Goal: Find specific page/section: Find specific page/section

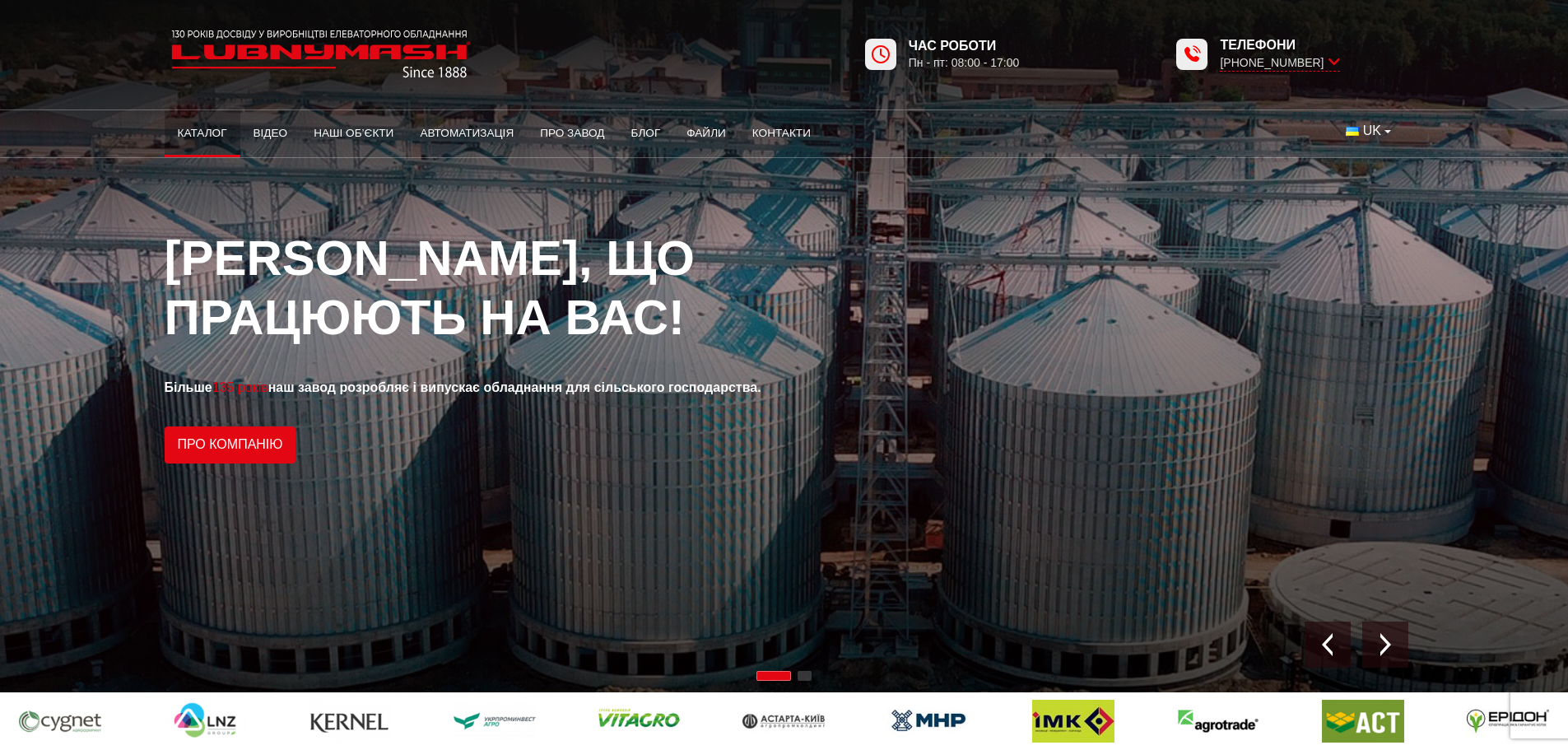
click at [197, 126] on link "Каталог" at bounding box center [202, 133] width 75 height 36
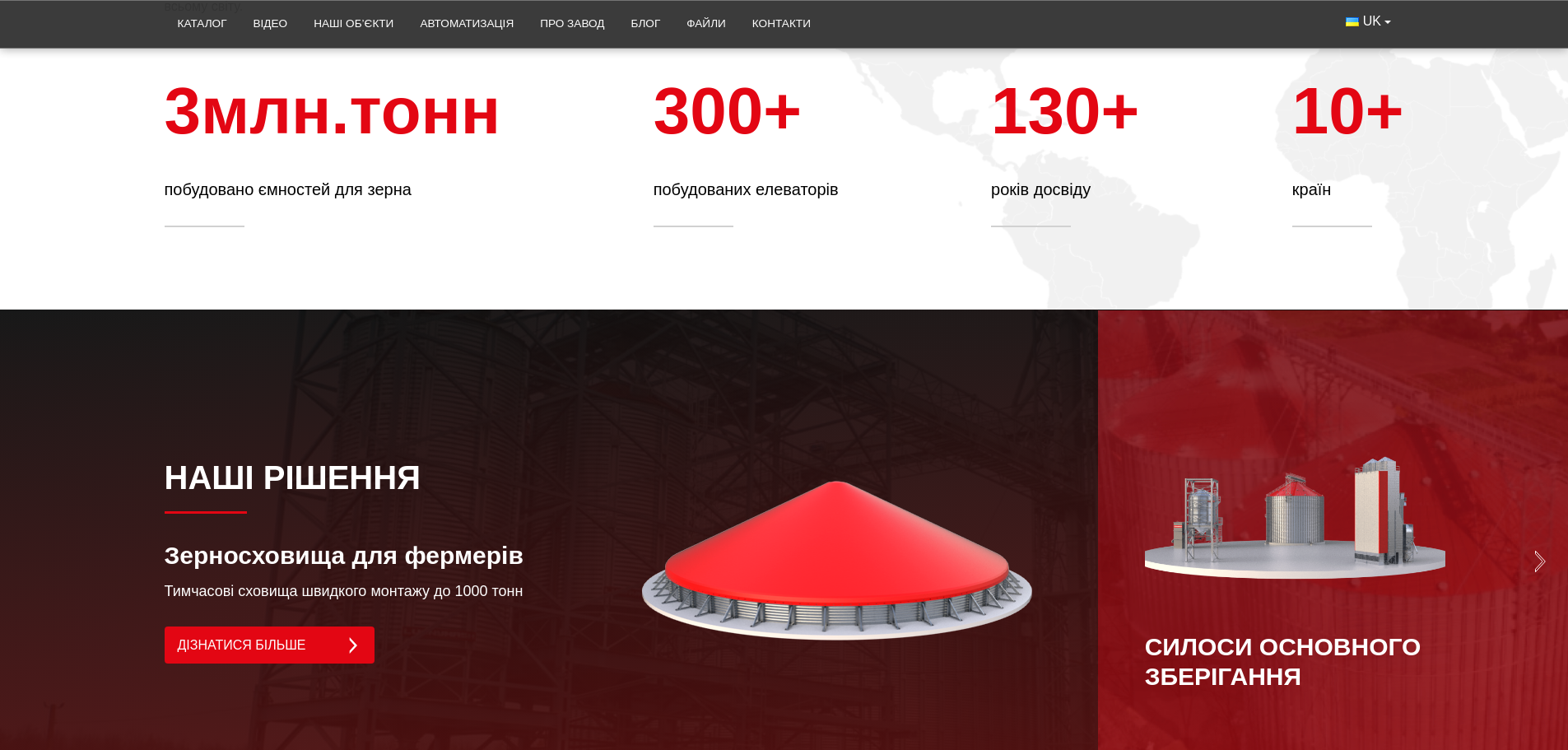
scroll to position [1481, 0]
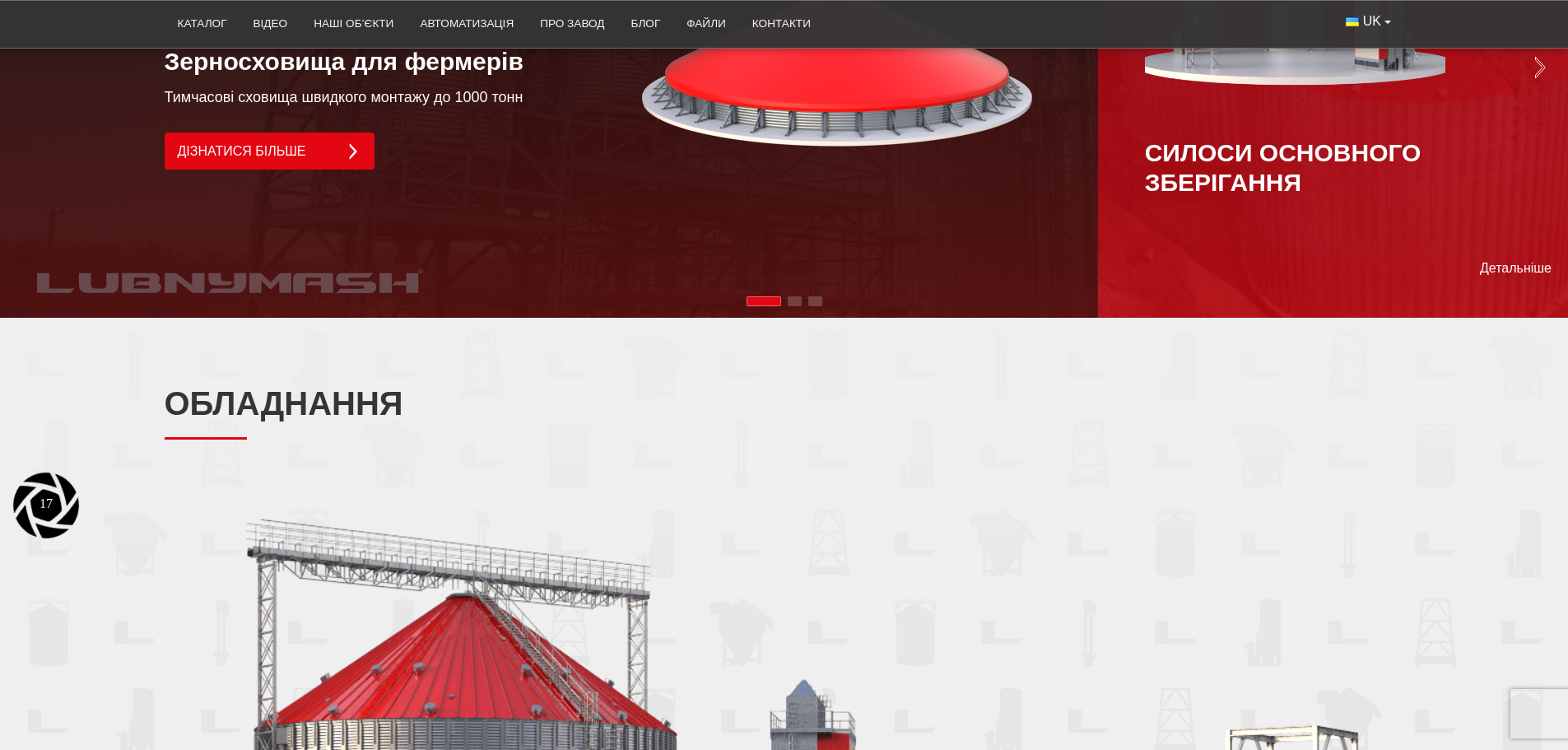
click at [1358, 172] on div "Силоси основного зберігання" at bounding box center [1333, 168] width 376 height 59
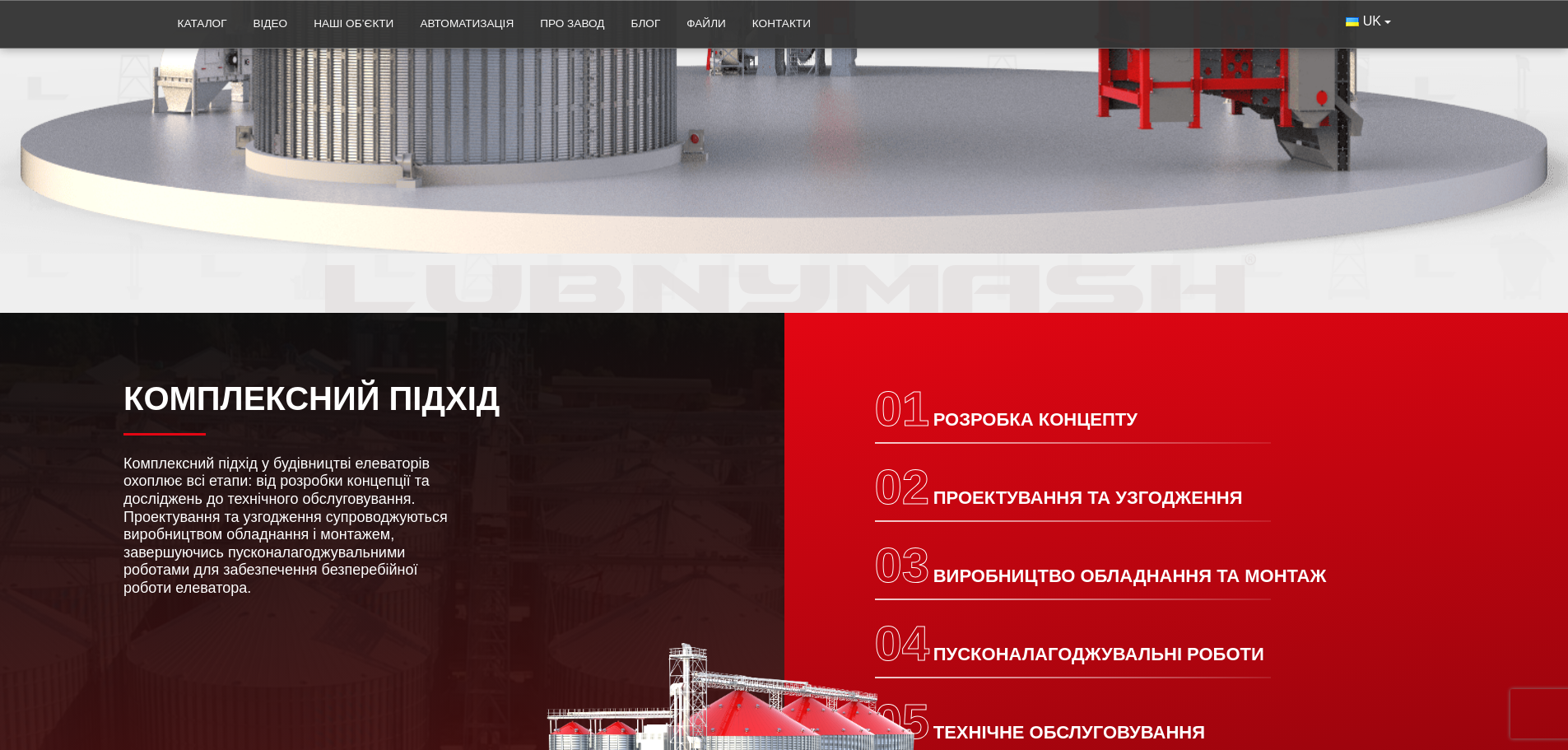
scroll to position [2140, 0]
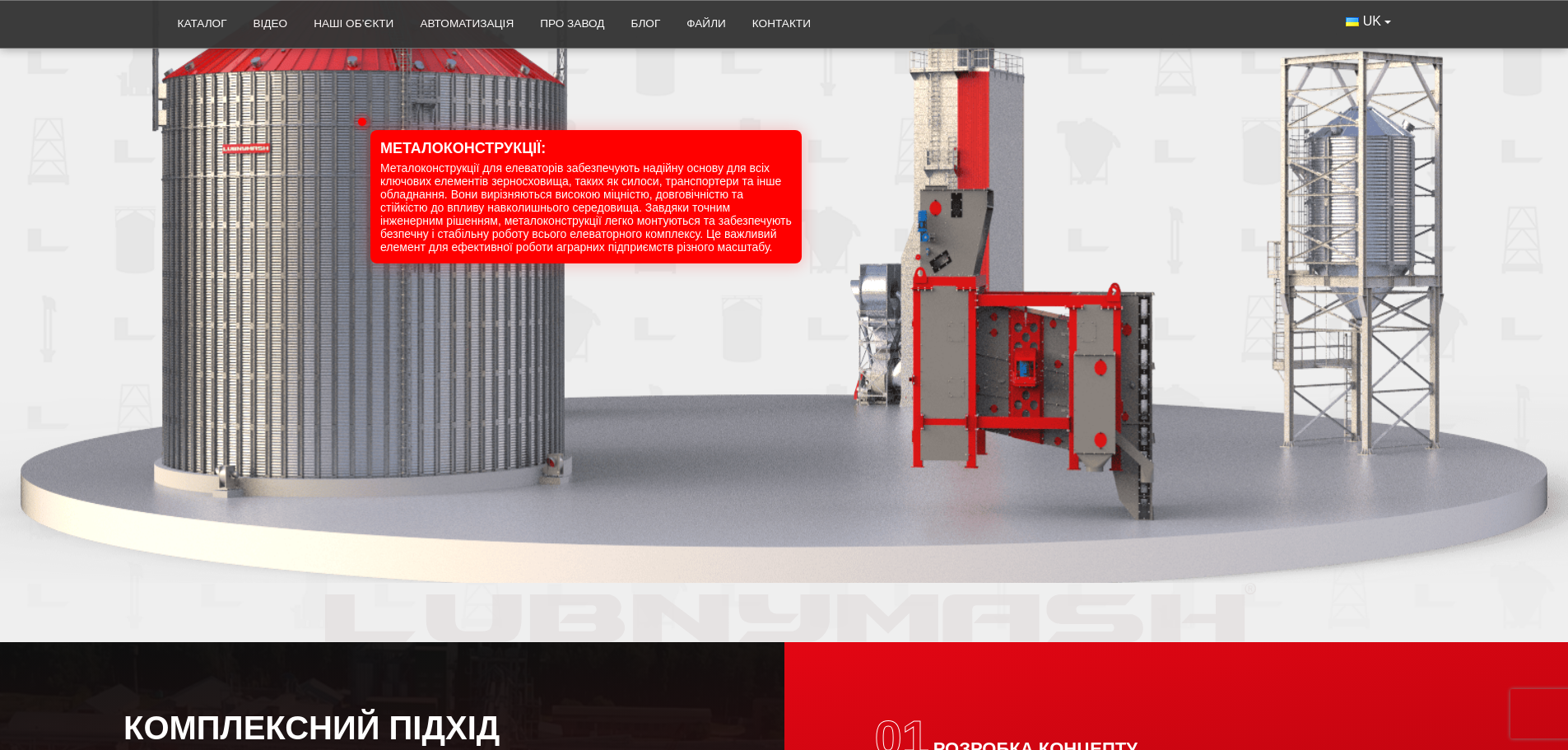
drag, startPoint x: 957, startPoint y: 443, endPoint x: 663, endPoint y: 452, distance: 294.1
click at [654, 454] on div "26" at bounding box center [784, 192] width 1568 height 782
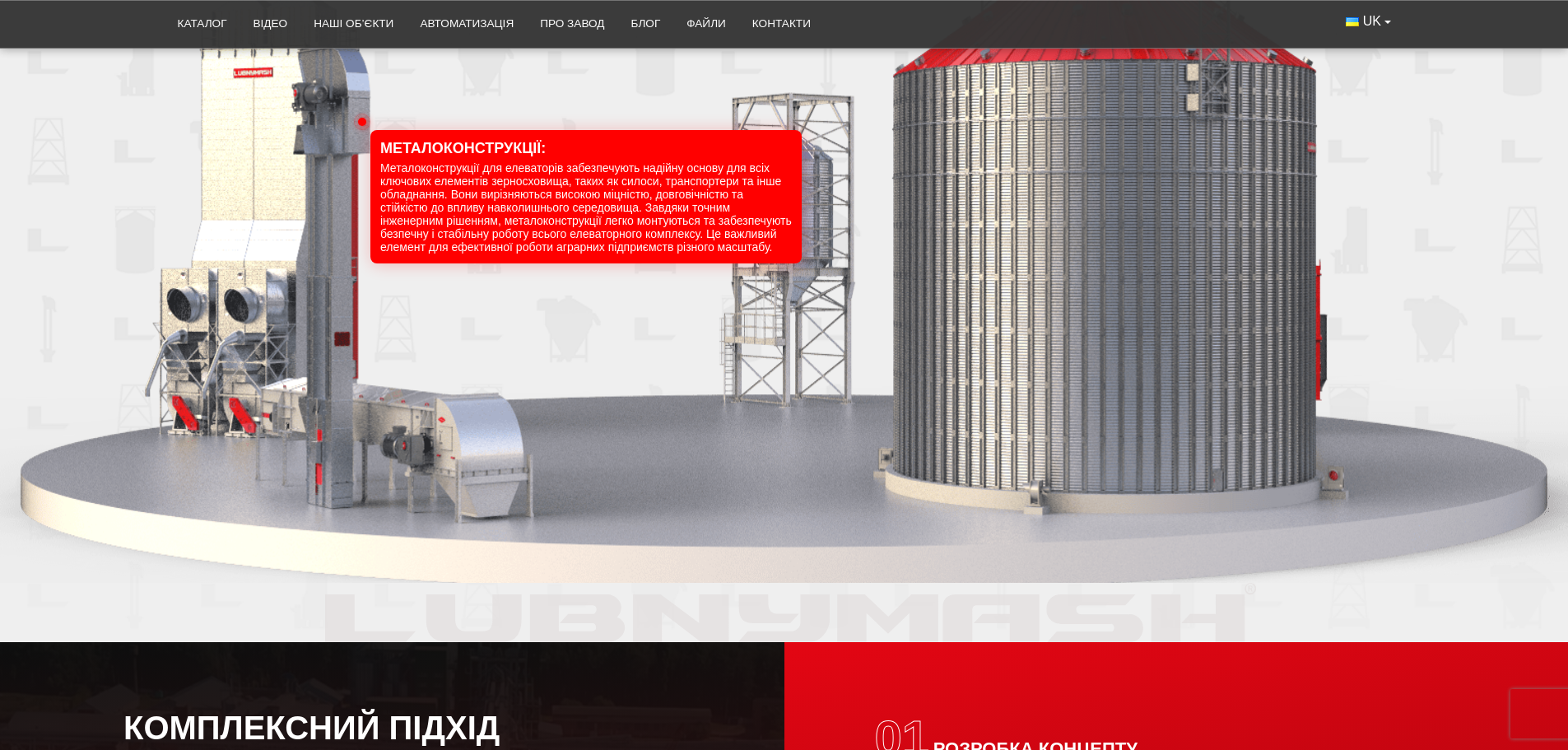
drag, startPoint x: 878, startPoint y: 431, endPoint x: 988, endPoint y: 446, distance: 111.0
click at [1023, 445] on div "32" at bounding box center [784, 192] width 1568 height 782
drag, startPoint x: 980, startPoint y: 448, endPoint x: 894, endPoint y: 456, distance: 86.4
click at [894, 456] on div "32" at bounding box center [784, 192] width 1568 height 782
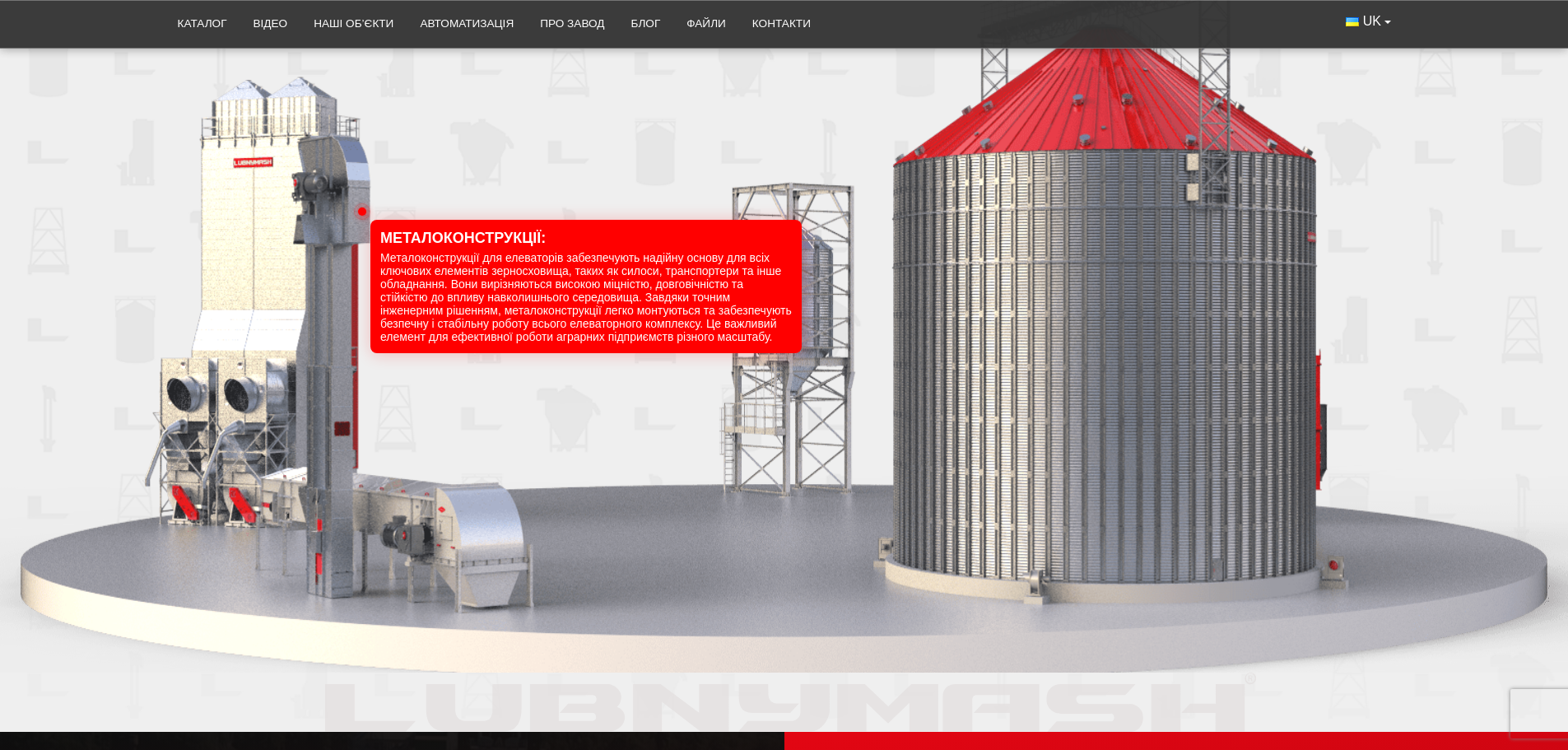
scroll to position [1975, 0]
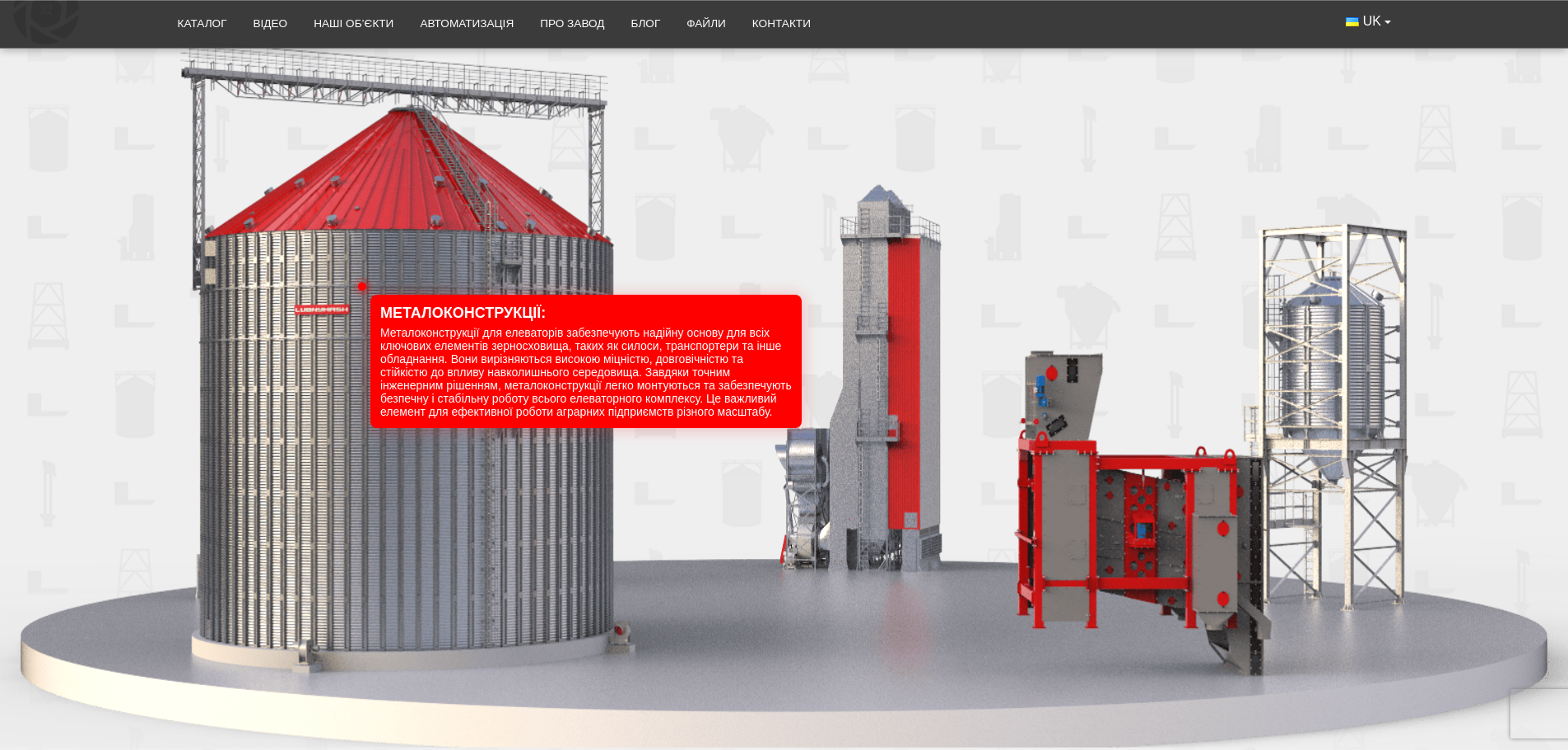
drag, startPoint x: 789, startPoint y: 528, endPoint x: 726, endPoint y: 529, distance: 63.0
click at [731, 529] on div "32" at bounding box center [784, 357] width 1568 height 782
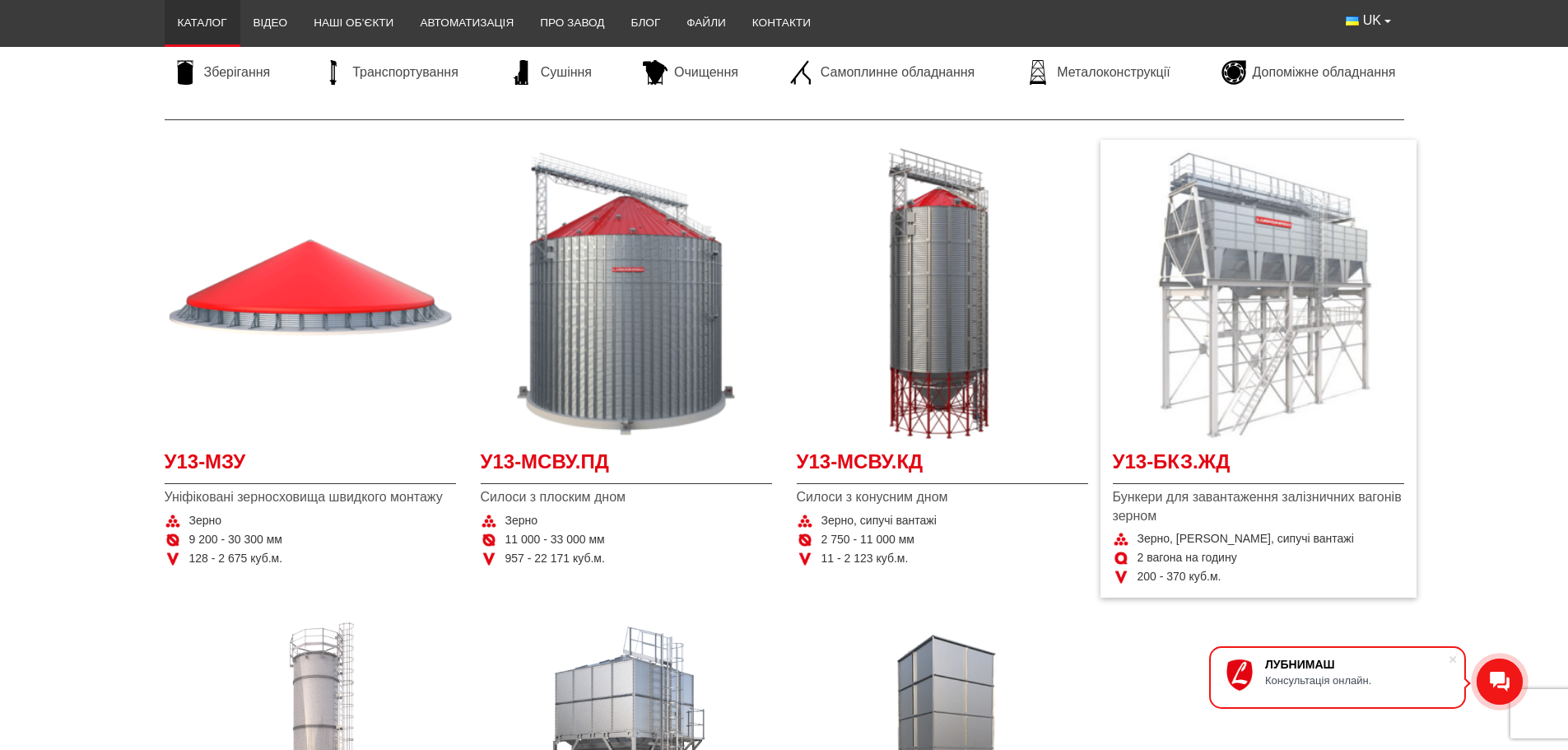
scroll to position [164, 0]
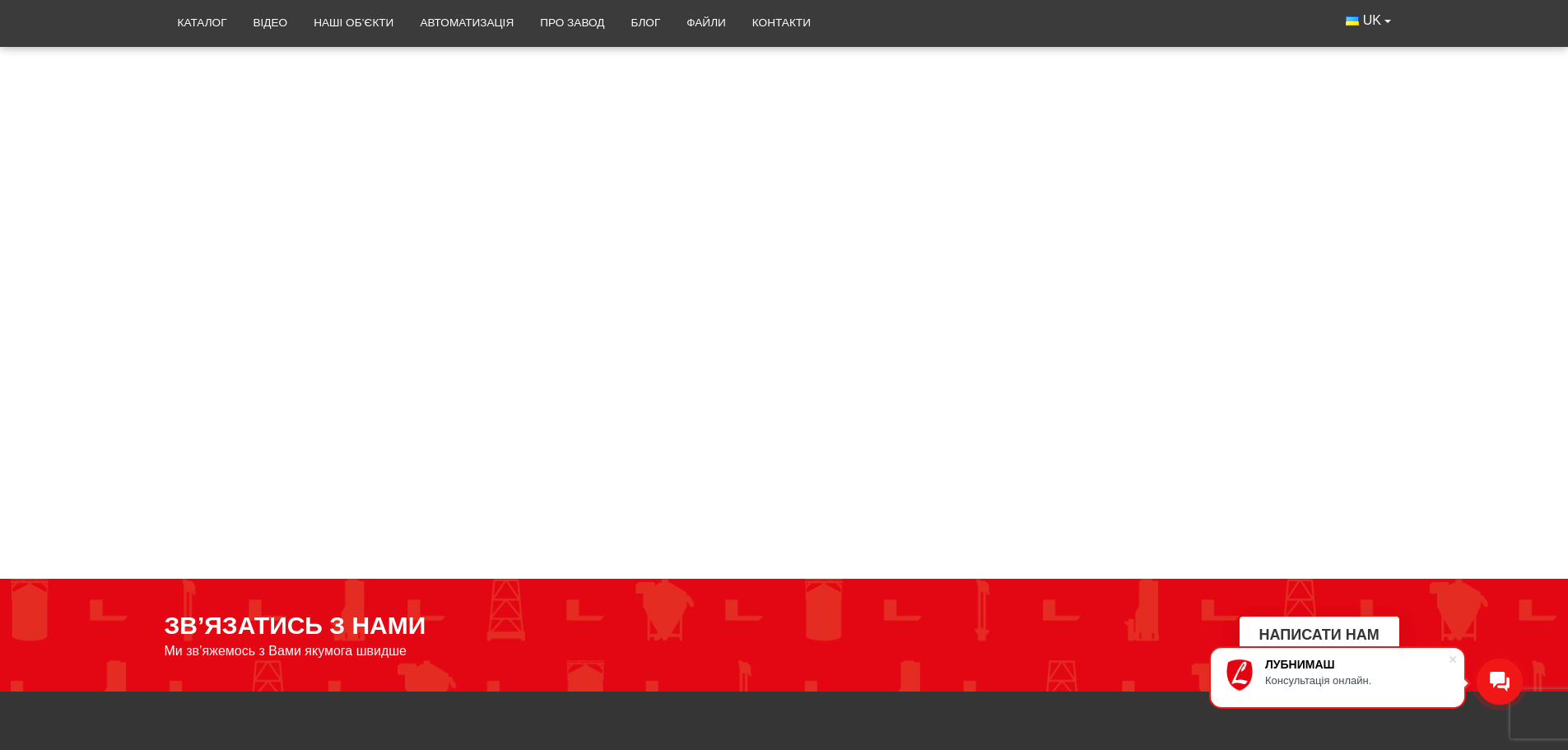
scroll to position [2514, 0]
